Goal: Task Accomplishment & Management: Manage account settings

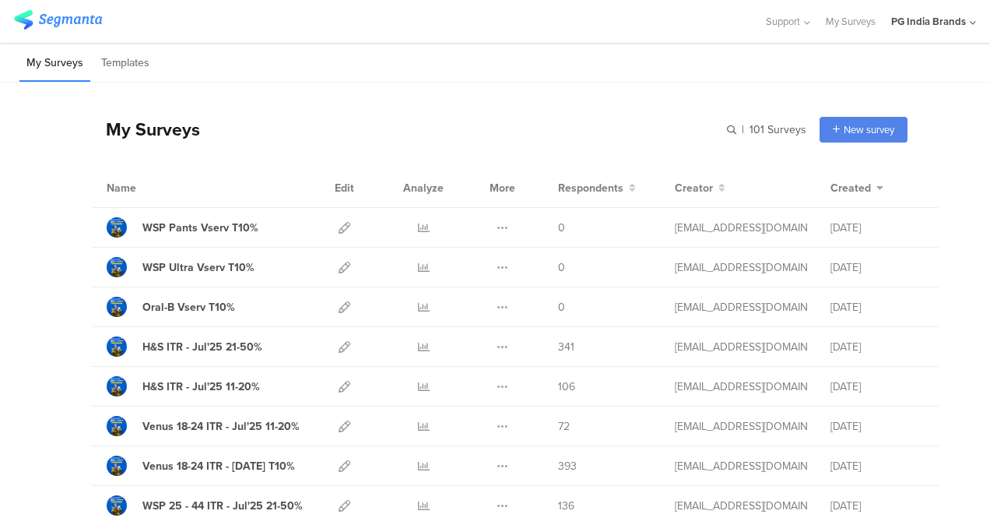
scroll to position [166, 0]
